Goal: Information Seeking & Learning: Learn about a topic

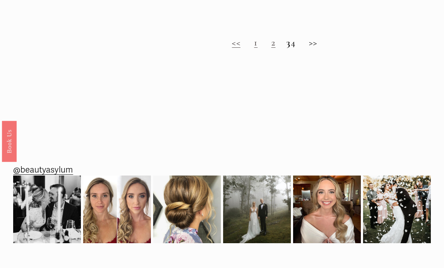
scroll to position [598, 0]
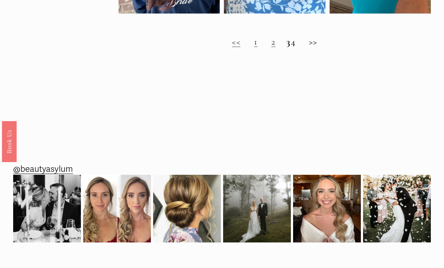
click at [271, 43] on link "2" at bounding box center [273, 41] width 4 height 11
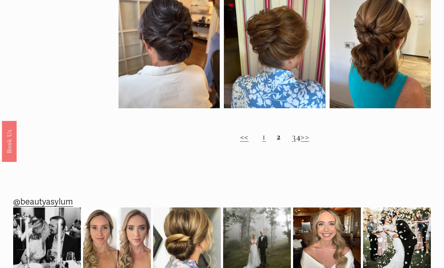
scroll to position [517, 0]
click at [262, 140] on link "1" at bounding box center [263, 136] width 3 height 11
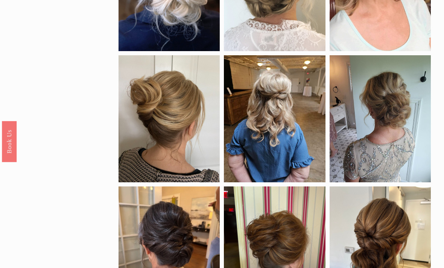
scroll to position [309, 0]
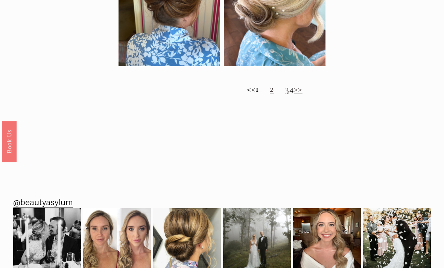
scroll to position [566, 0]
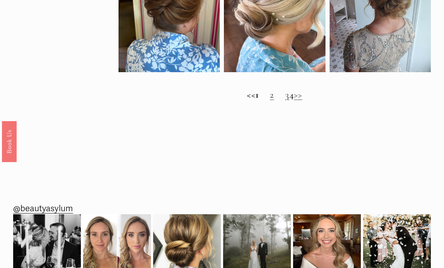
click at [285, 97] on link "3" at bounding box center [287, 94] width 4 height 11
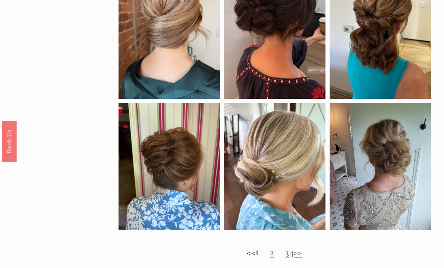
scroll to position [398, 0]
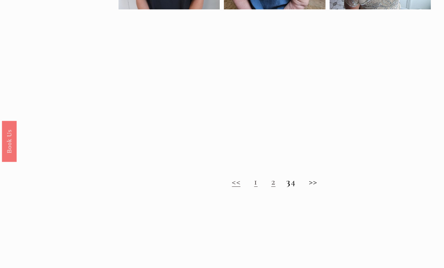
scroll to position [459, 0]
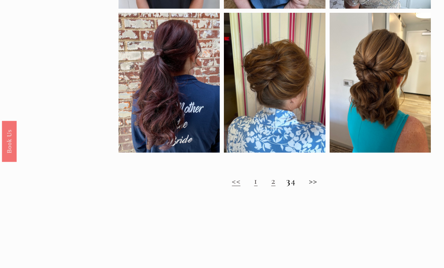
click at [303, 187] on h2 "<< 1 2 3 4 >>" at bounding box center [274, 181] width 312 height 11
click at [297, 187] on h2 "<< 1 2 3 4 >>" at bounding box center [274, 181] width 312 height 11
click at [296, 187] on h2 "<< 1 2 3 4 >>" at bounding box center [274, 181] width 312 height 11
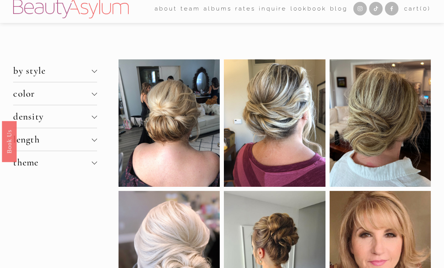
scroll to position [0, 0]
